Goal: Task Accomplishment & Management: Complete application form

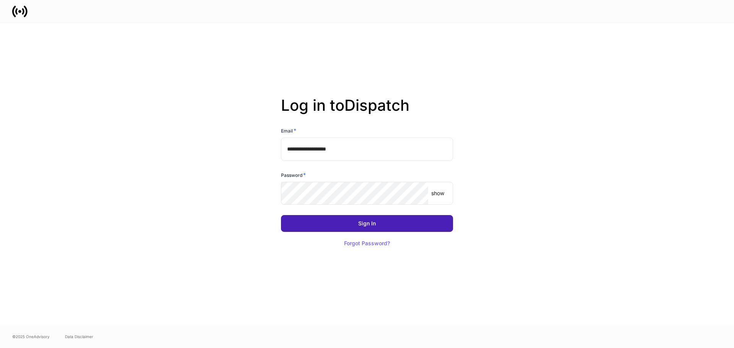
click at [373, 222] on div "Sign In" at bounding box center [367, 223] width 18 height 5
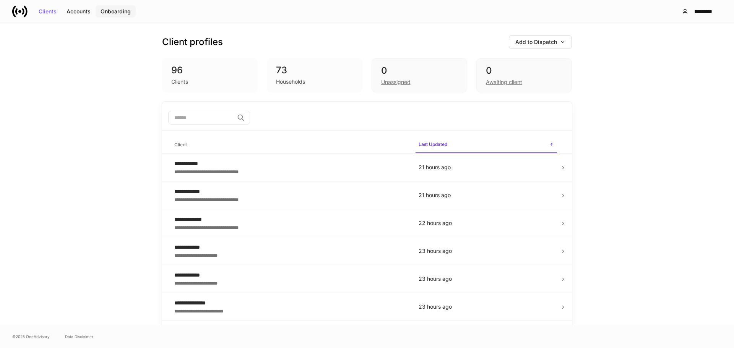
click at [111, 10] on div "Onboarding" at bounding box center [115, 11] width 30 height 5
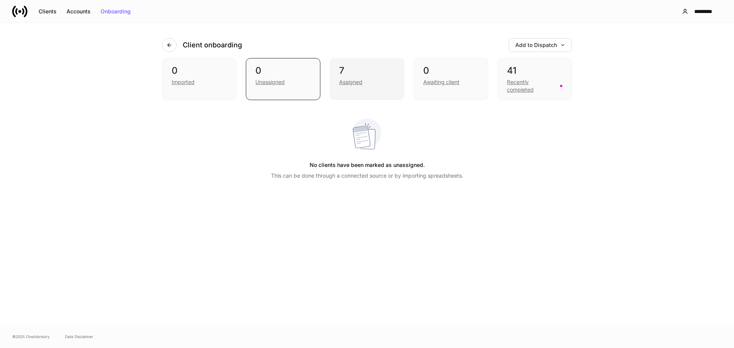
click at [351, 77] on div "Assigned" at bounding box center [366, 81] width 55 height 9
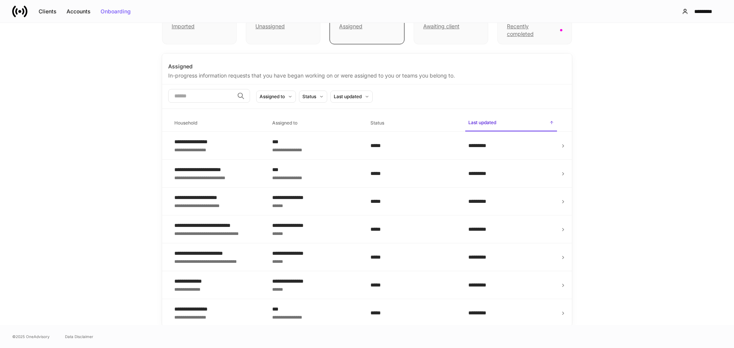
scroll to position [57, 0]
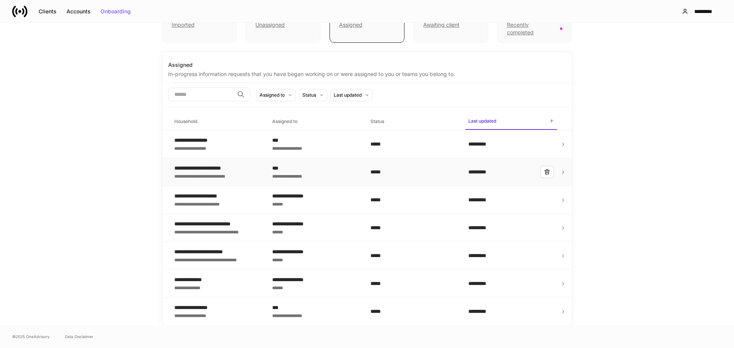
click at [259, 173] on td "**********" at bounding box center [217, 172] width 98 height 28
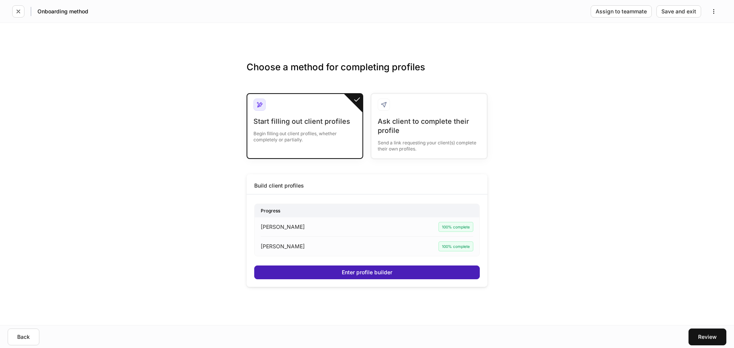
click at [301, 266] on button "Enter profile builder" at bounding box center [366, 273] width 225 height 14
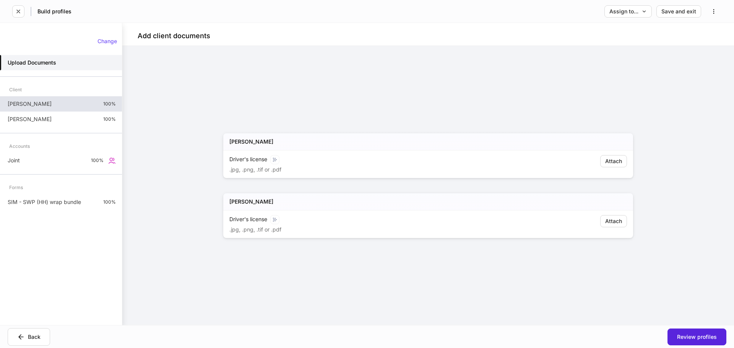
click at [95, 105] on div "[PERSON_NAME] 100%" at bounding box center [61, 103] width 122 height 15
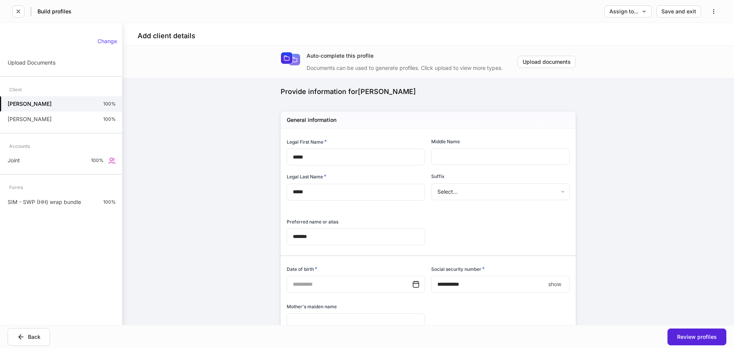
type input "**********"
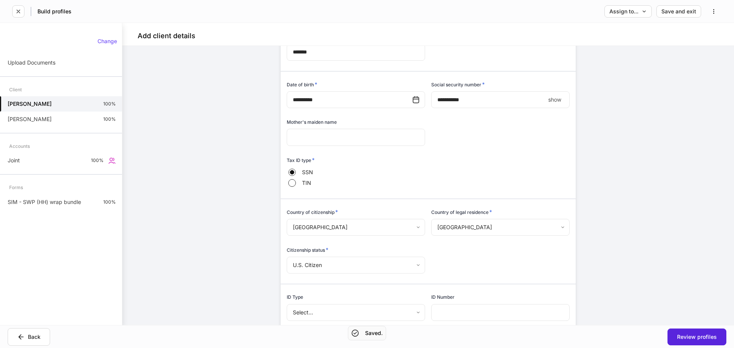
scroll to position [191, 0]
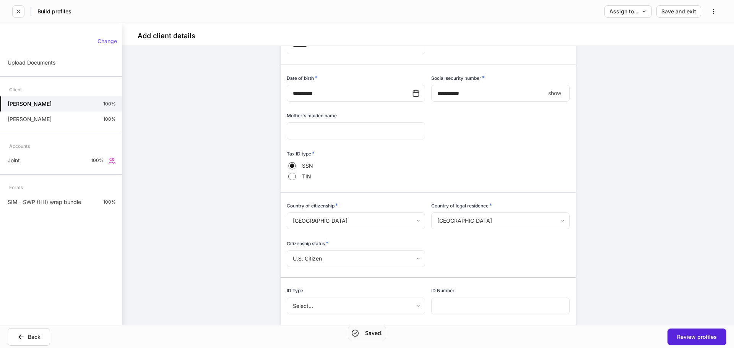
click at [555, 94] on p "show" at bounding box center [554, 93] width 13 height 8
type input "**********"
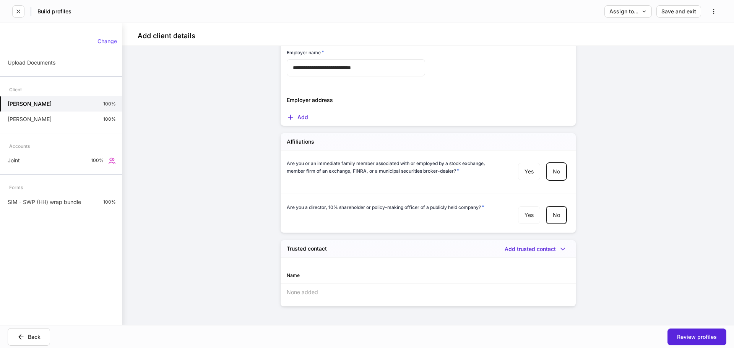
scroll to position [916, 0]
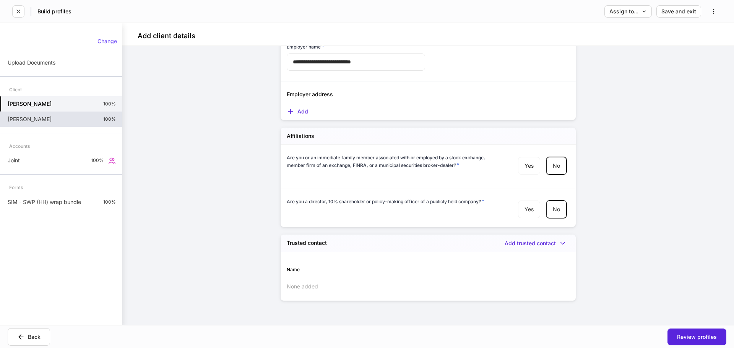
click at [94, 120] on div "[PERSON_NAME] 100%" at bounding box center [61, 119] width 122 height 15
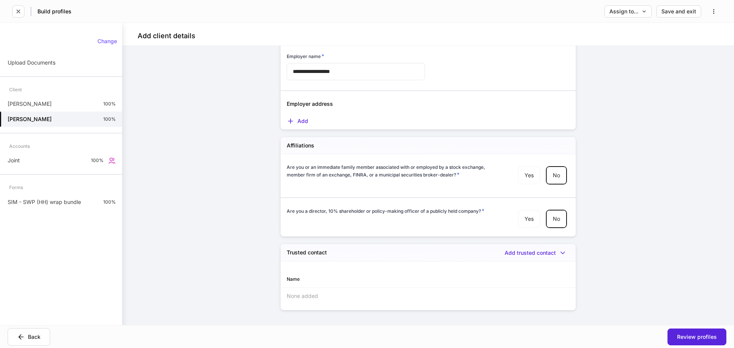
scroll to position [916, 0]
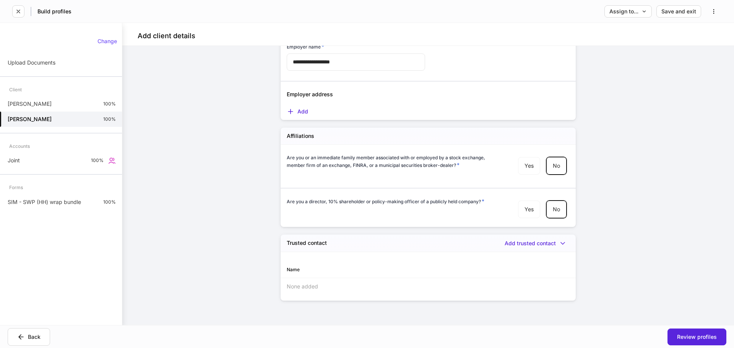
click at [60, 169] on div "Change Upload Documents Client [PERSON_NAME] 100% [PERSON_NAME] 100% Accounts J…" at bounding box center [61, 121] width 122 height 178
click at [63, 165] on div "Joint 100%" at bounding box center [61, 160] width 122 height 15
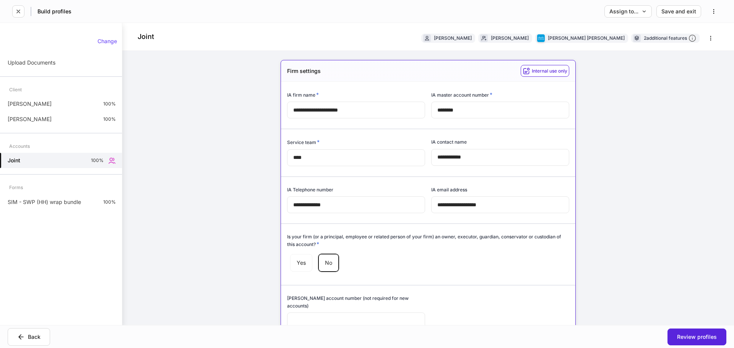
type input "*****"
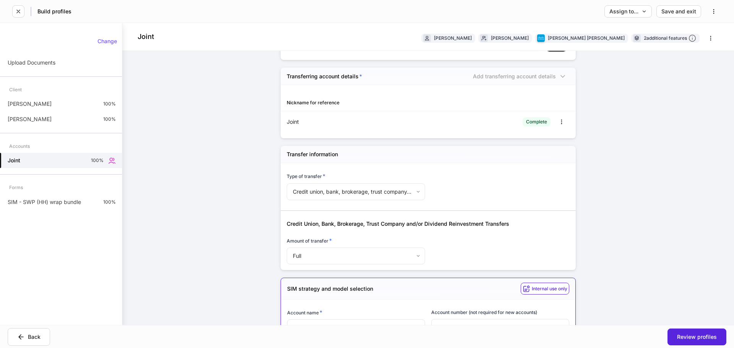
scroll to position [1490, 0]
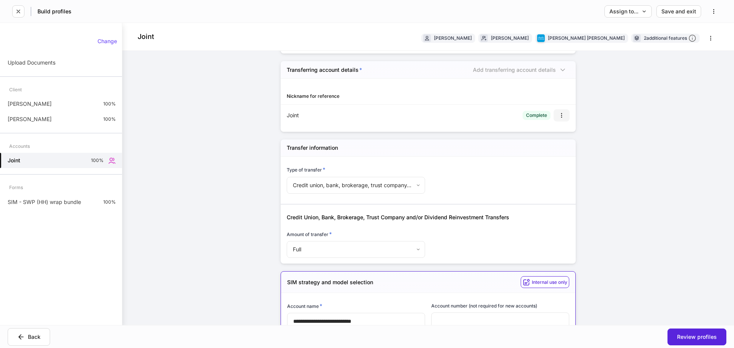
click at [554, 115] on button "button" at bounding box center [561, 115] width 16 height 12
click at [549, 129] on li "Edit" at bounding box center [552, 134] width 28 height 12
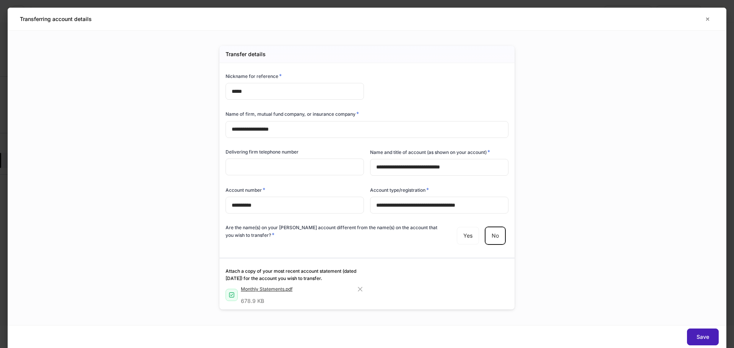
click at [700, 337] on div "Save" at bounding box center [702, 336] width 13 height 5
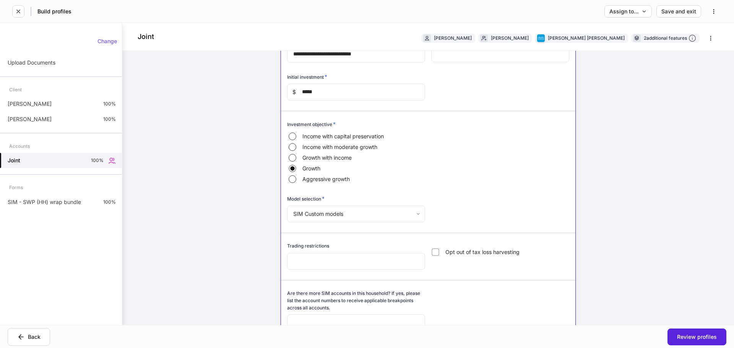
scroll to position [1794, 0]
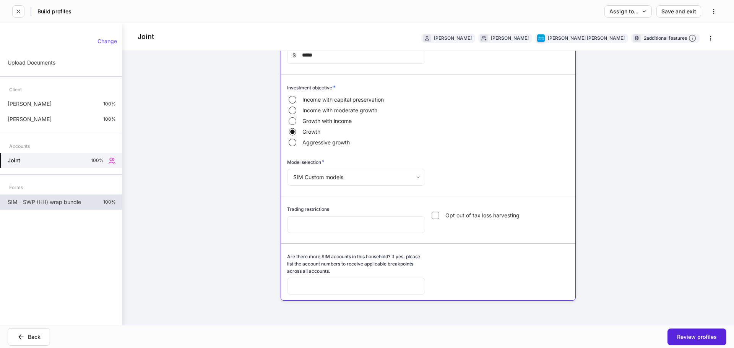
click at [97, 200] on div "SIM - SWP (HH) wrap bundle 100%" at bounding box center [61, 201] width 122 height 15
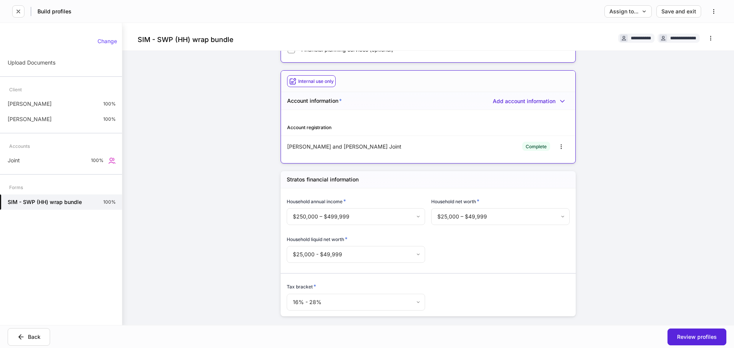
scroll to position [91, 0]
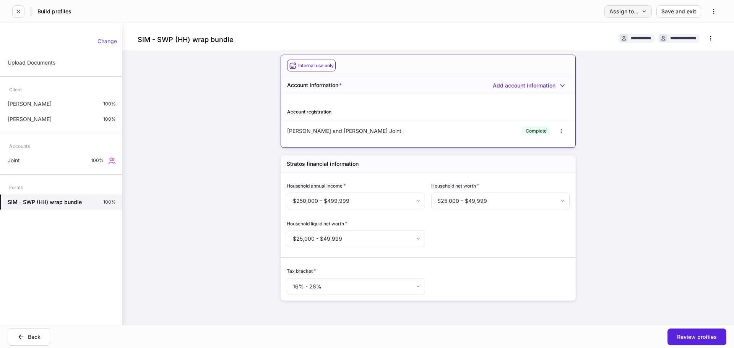
click at [634, 16] on button "Assign to..." at bounding box center [627, 11] width 47 height 12
click at [596, 42] on li "Another team or teammate" at bounding box center [605, 46] width 93 height 14
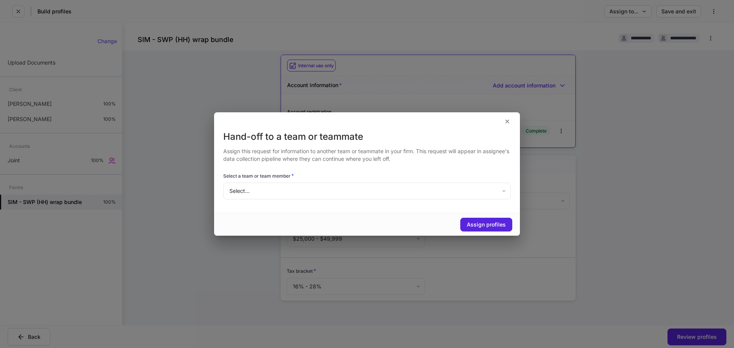
click at [256, 192] on body "**********" at bounding box center [367, 174] width 734 height 348
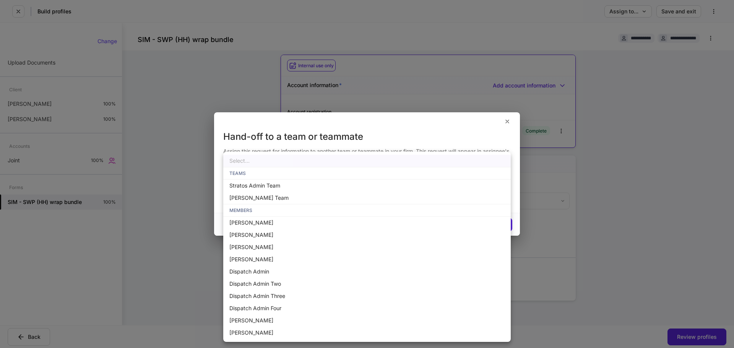
click at [265, 201] on li "[PERSON_NAME] Team" at bounding box center [366, 198] width 287 height 12
type input "**********"
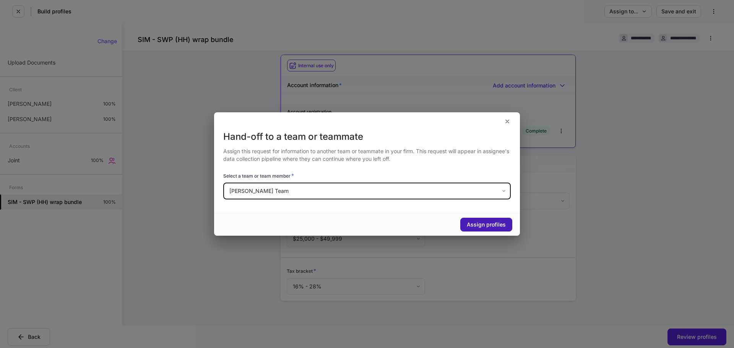
click at [477, 224] on div "Assign profiles" at bounding box center [486, 224] width 39 height 5
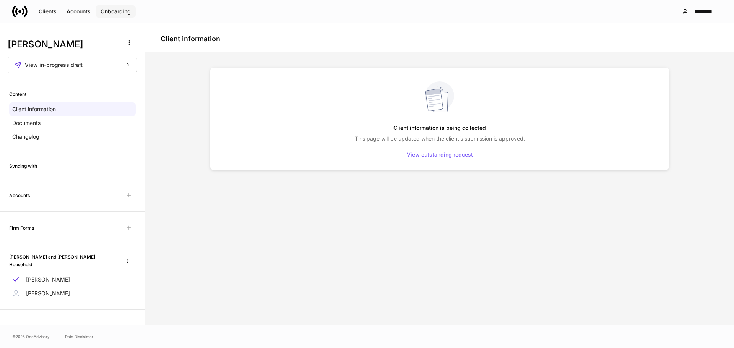
click at [122, 13] on div "Onboarding" at bounding box center [115, 11] width 30 height 5
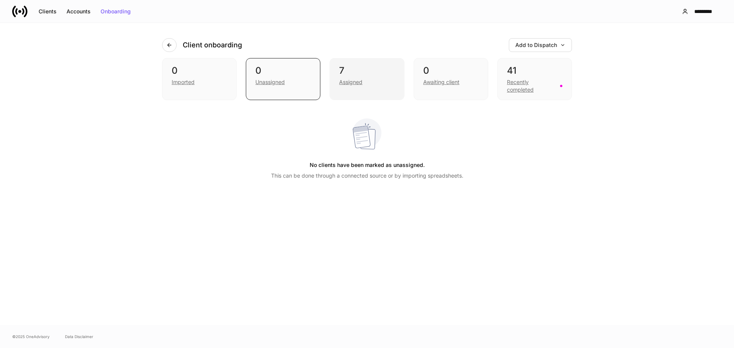
click at [352, 90] on div "7 Assigned" at bounding box center [366, 79] width 75 height 42
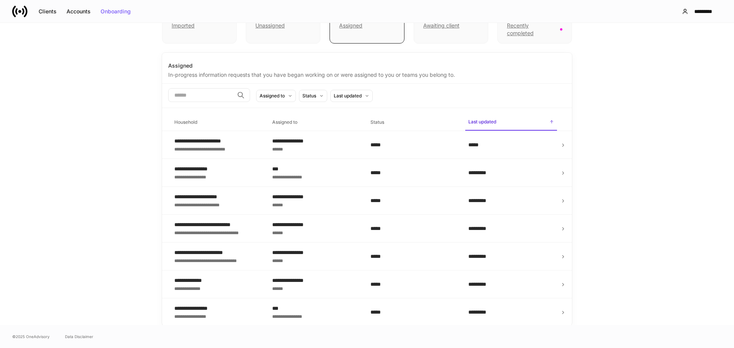
scroll to position [57, 0]
